Goal: Check status: Check status

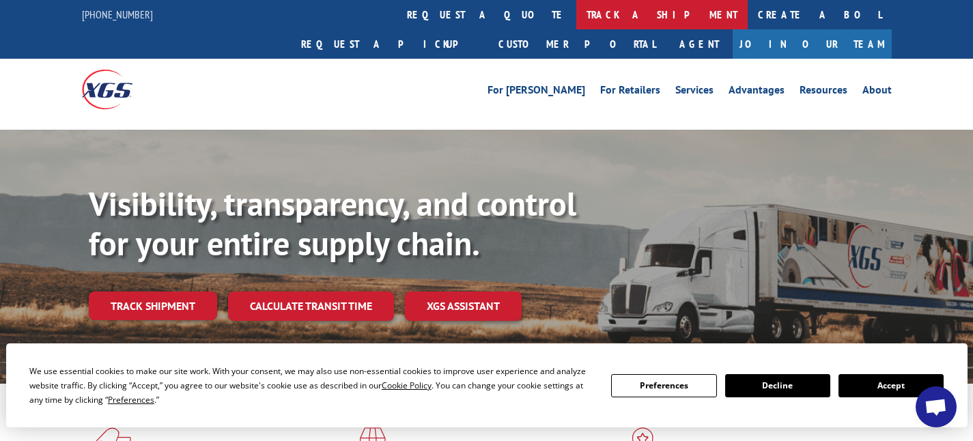
click at [576, 15] on link "track a shipment" at bounding box center [661, 14] width 171 height 29
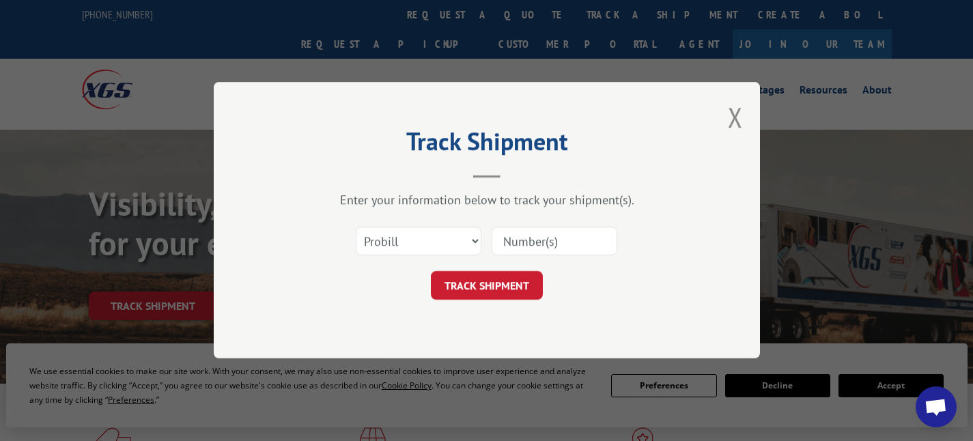
click at [548, 246] on input at bounding box center [555, 241] width 126 height 29
paste input "17601297"
type input "17601297"
click at [512, 293] on button "TRACK SHIPMENT" at bounding box center [487, 286] width 112 height 29
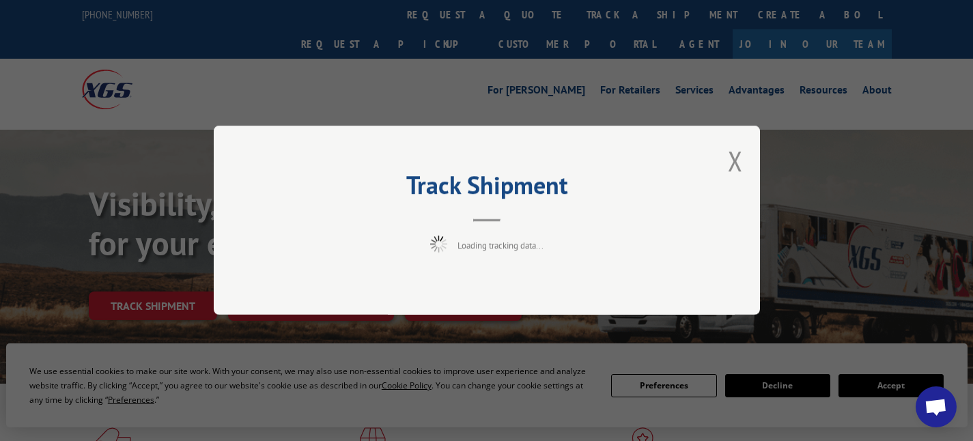
scroll to position [2, 0]
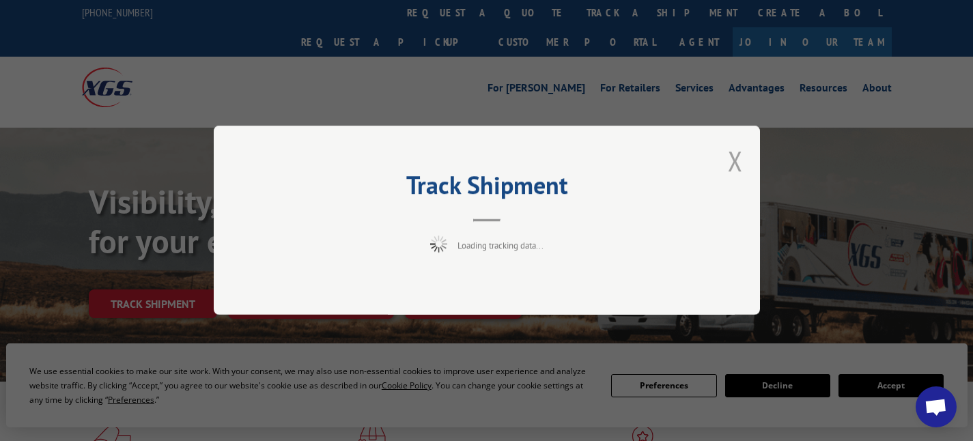
click at [740, 161] on button "Close modal" at bounding box center [735, 161] width 15 height 36
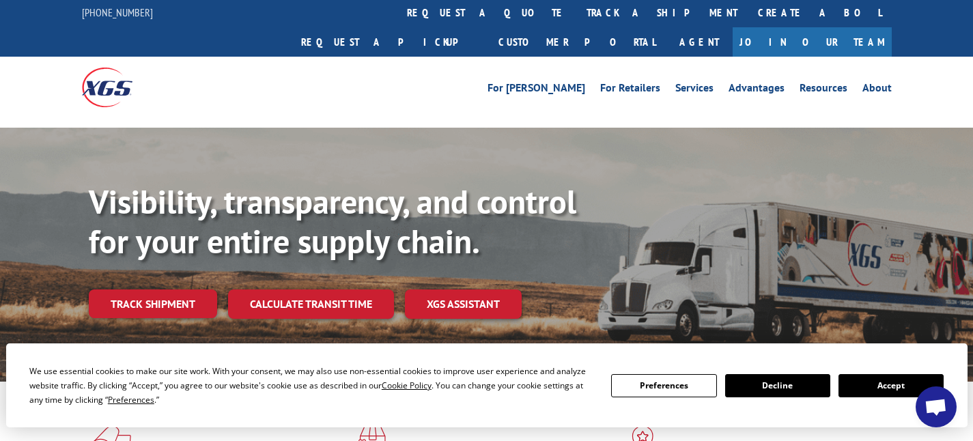
scroll to position [0, 0]
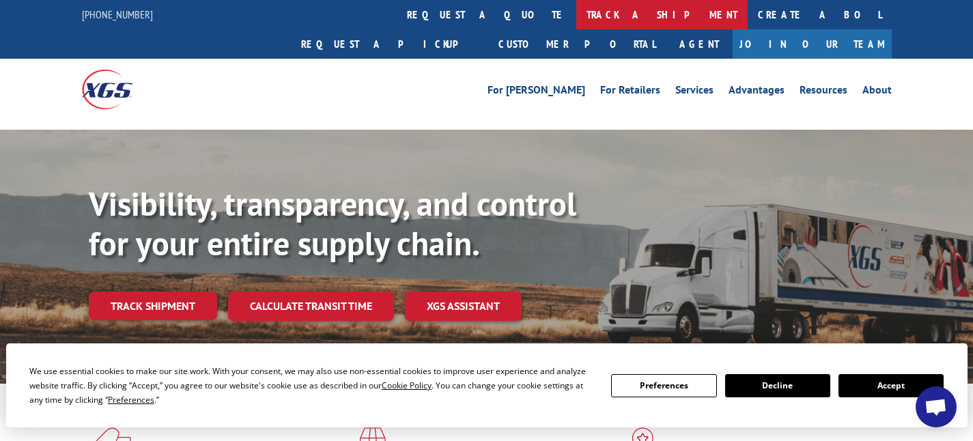
click at [576, 6] on link "track a shipment" at bounding box center [661, 14] width 171 height 29
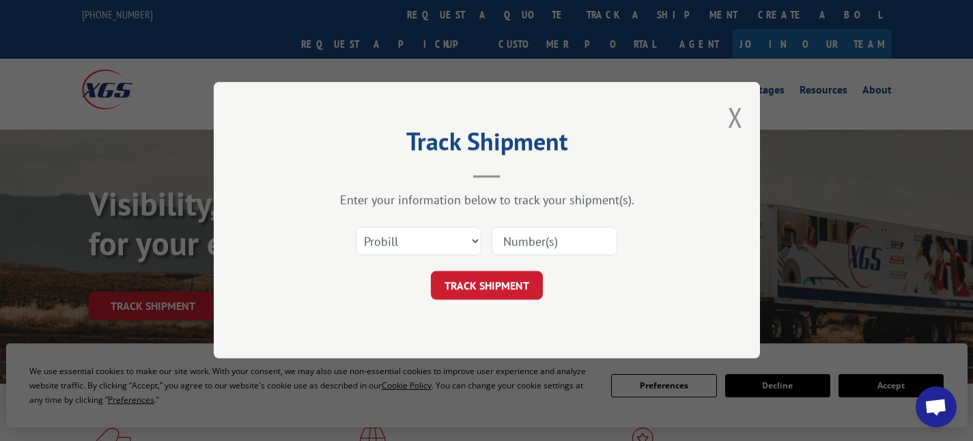
click at [531, 242] on input at bounding box center [555, 241] width 126 height 29
paste input "17601297"
drag, startPoint x: 507, startPoint y: 239, endPoint x: 508, endPoint y: 247, distance: 8.3
click at [507, 240] on input "17601297" at bounding box center [555, 241] width 126 height 29
type input "17601297"
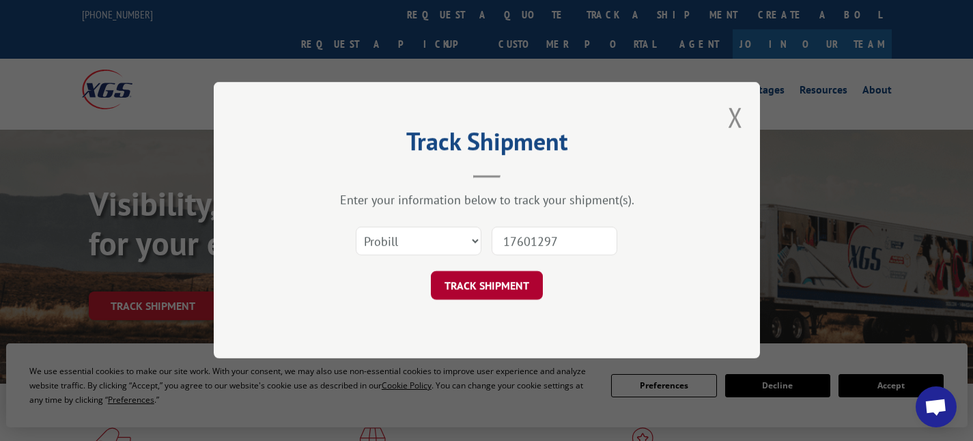
click at [496, 277] on button "TRACK SHIPMENT" at bounding box center [487, 286] width 112 height 29
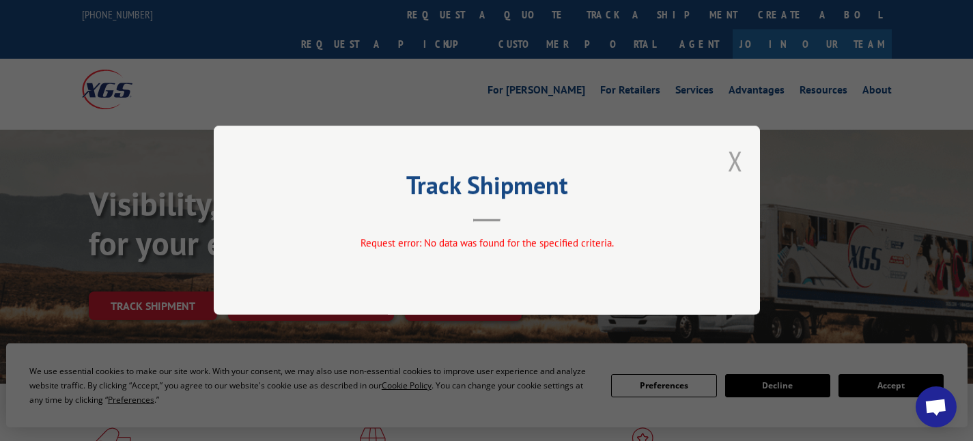
click at [734, 157] on button "Close modal" at bounding box center [735, 161] width 15 height 36
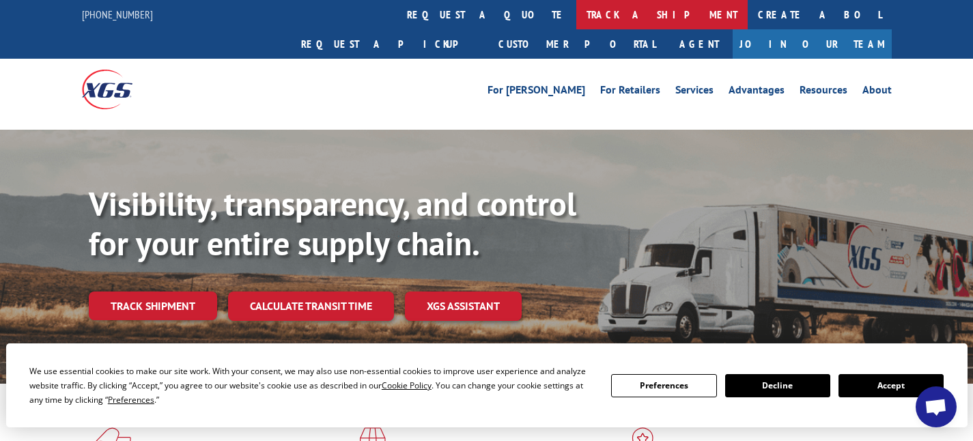
click at [576, 12] on link "track a shipment" at bounding box center [661, 14] width 171 height 29
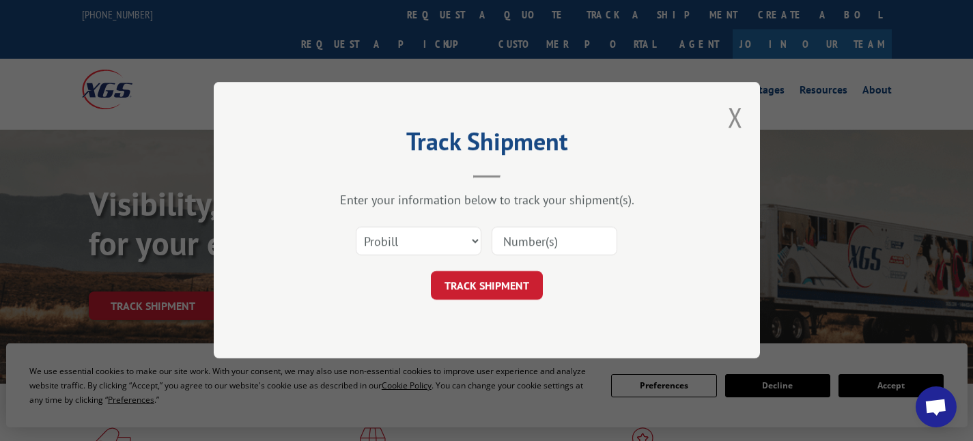
click at [527, 249] on input at bounding box center [555, 241] width 126 height 29
paste input "17601297"
type input "17601297"
click at [494, 283] on button "TRACK SHIPMENT" at bounding box center [487, 286] width 112 height 29
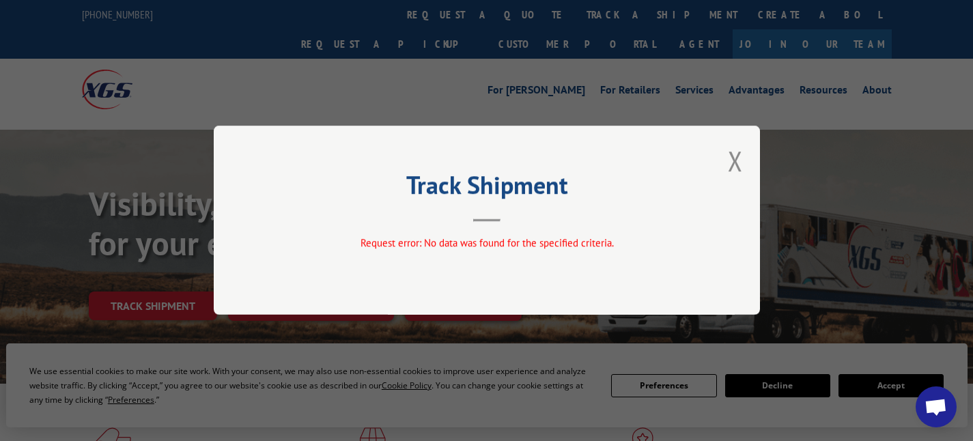
scroll to position [1, 0]
